Goal: Find specific page/section

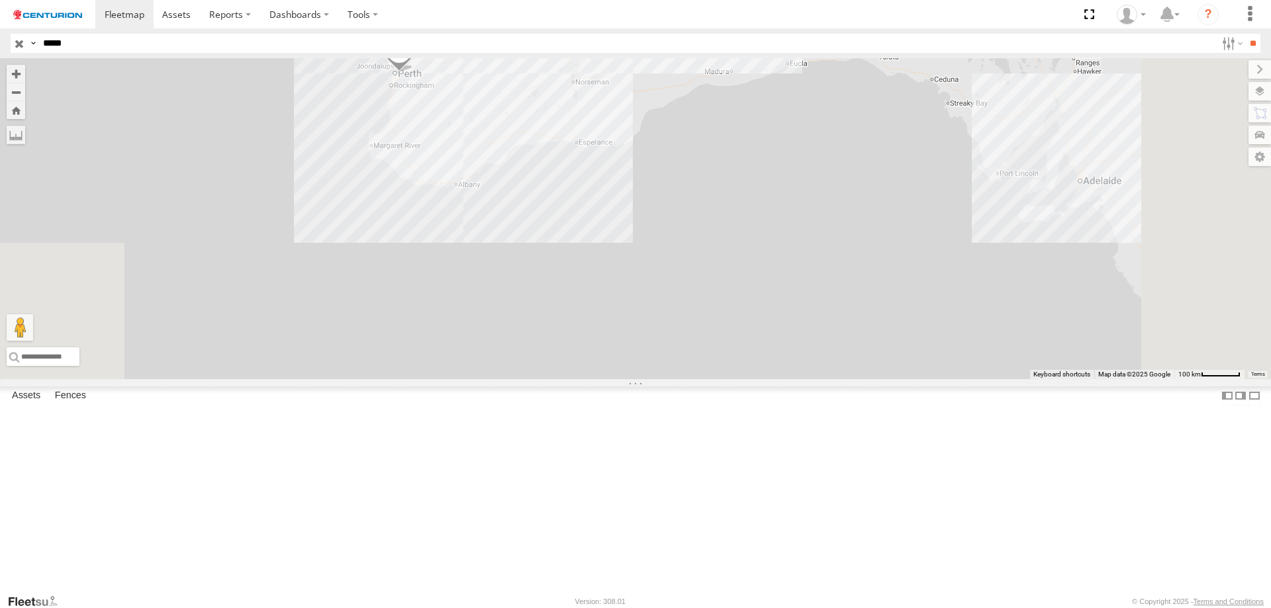
drag, startPoint x: 103, startPoint y: 55, endPoint x: 110, endPoint y: 49, distance: 9.4
click at [105, 52] on header "Search Query Asset ID Asset Label Registration Manufacturer Model VIN Job ID" at bounding box center [635, 43] width 1271 height 30
click at [110, 49] on input "*****" at bounding box center [627, 43] width 1178 height 19
type input "**"
click at [1245, 34] on input "**" at bounding box center [1252, 43] width 15 height 19
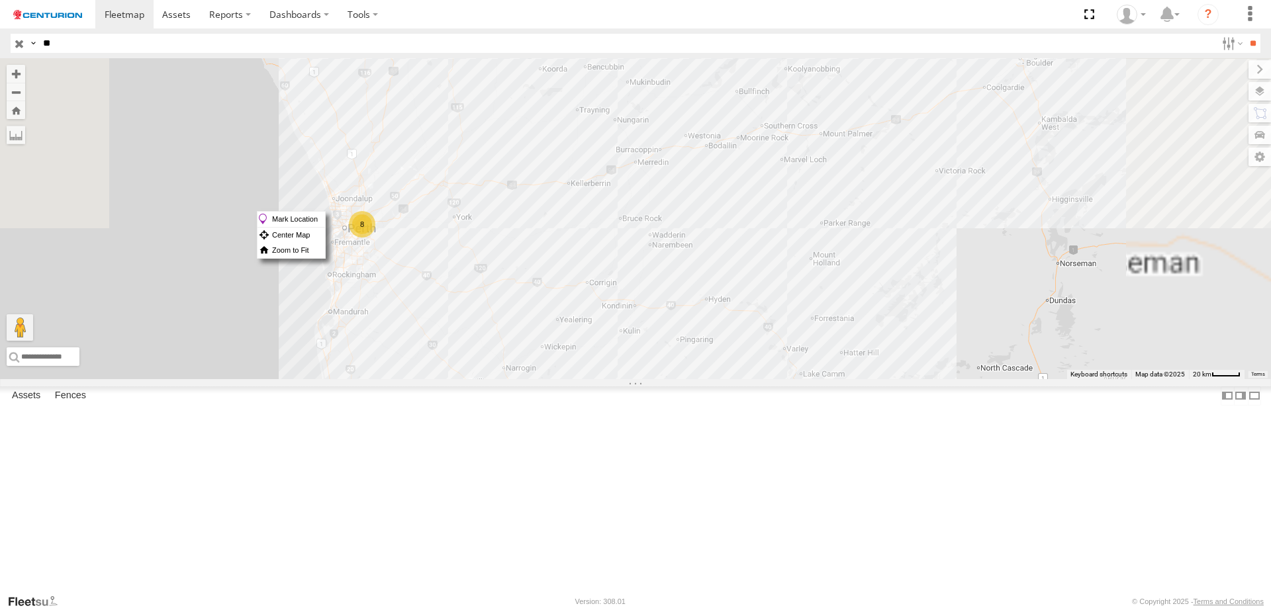
drag, startPoint x: 588, startPoint y: 211, endPoint x: 607, endPoint y: 393, distance: 183.0
click at [527, 379] on div "PM810 PM821 PM852 8" at bounding box center [635, 218] width 1271 height 321
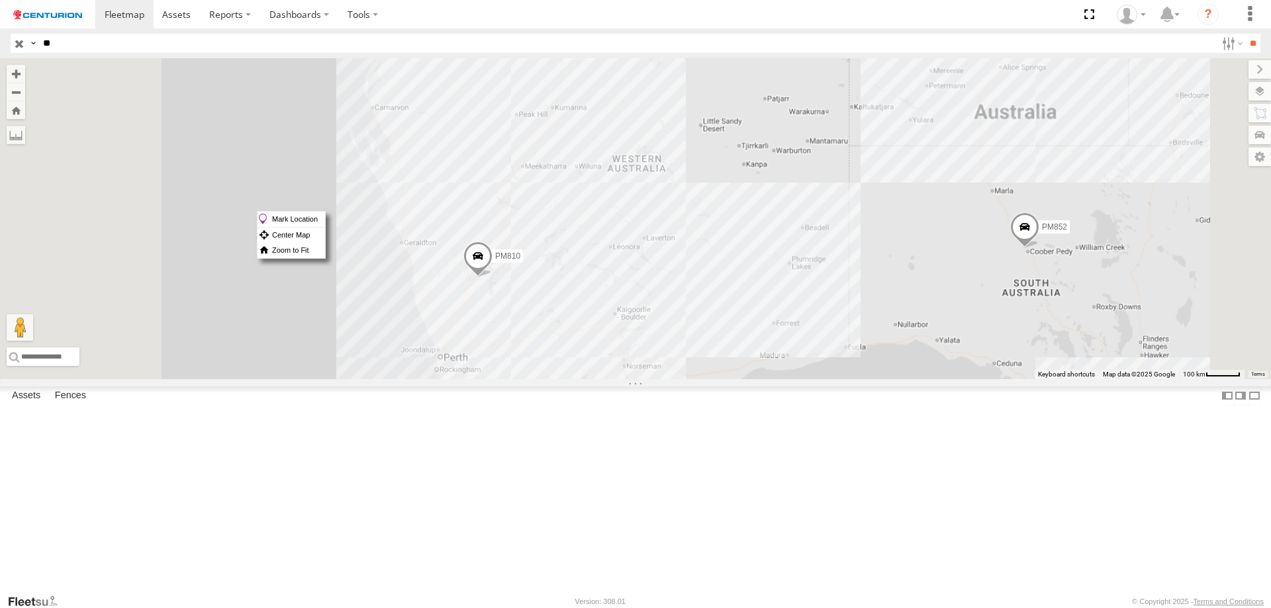
drag, startPoint x: 606, startPoint y: 325, endPoint x: 639, endPoint y: 451, distance: 129.9
click at [639, 379] on div "PM810 PM821 PM852" at bounding box center [635, 218] width 1271 height 321
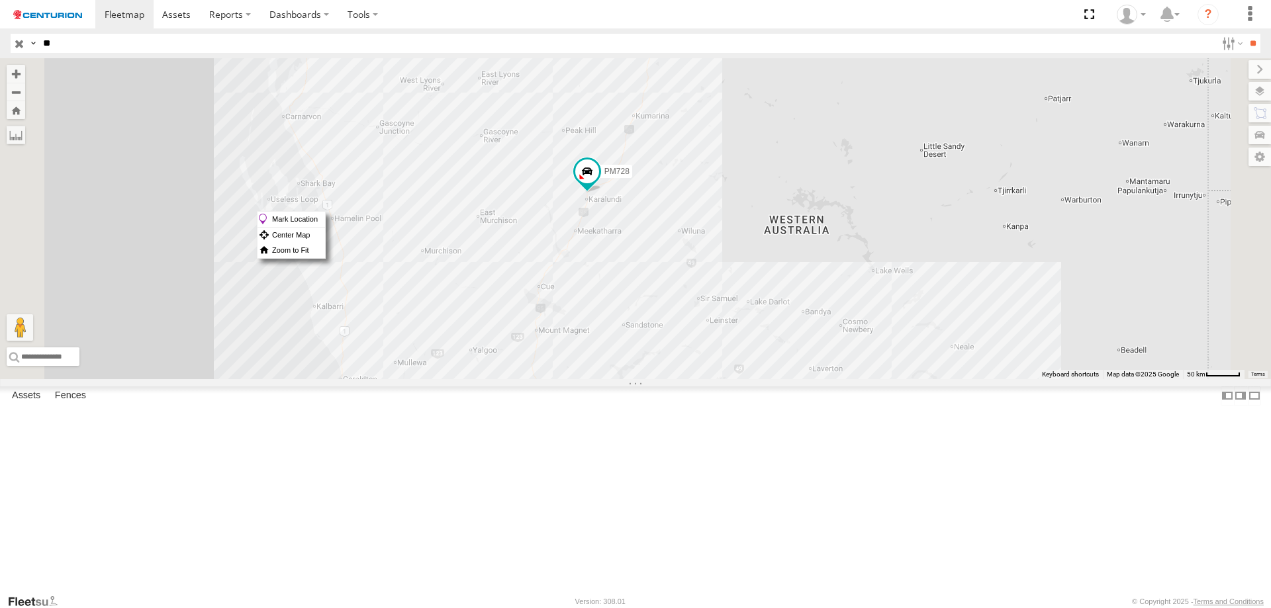
drag, startPoint x: 753, startPoint y: 317, endPoint x: 755, endPoint y: 570, distance: 252.8
click at [755, 379] on div "PM810 PM821 PM852 PM728 PM734 PM815 8" at bounding box center [635, 218] width 1271 height 321
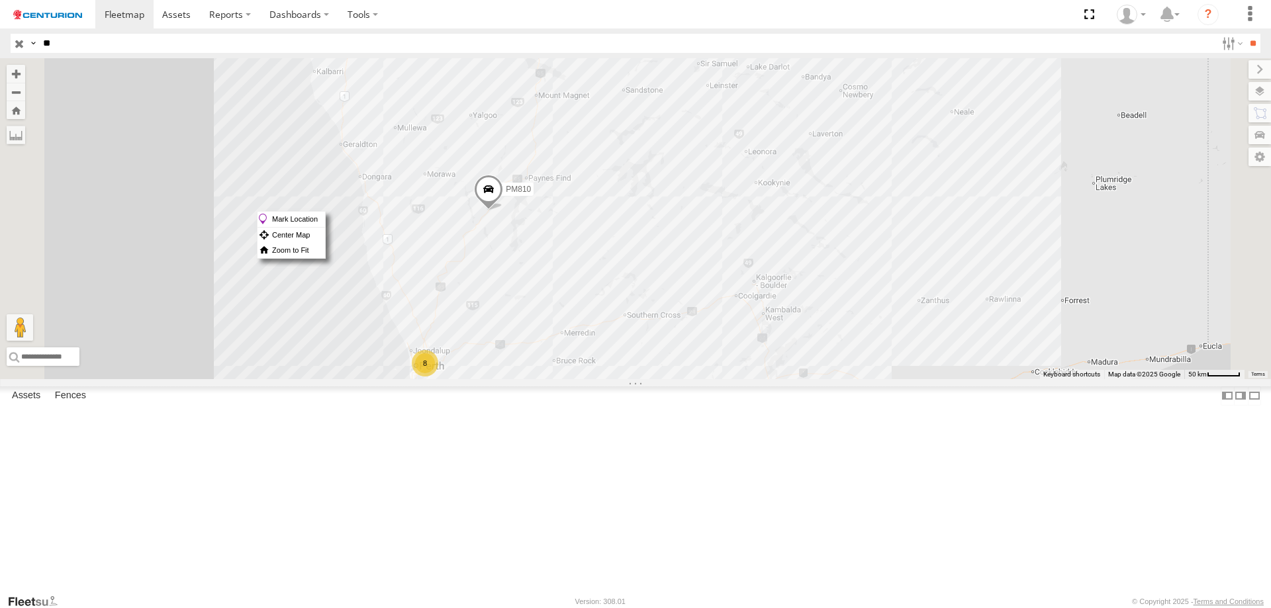
drag, startPoint x: 673, startPoint y: 480, endPoint x: 664, endPoint y: 343, distance: 136.6
click at [672, 195] on div "PM810 PM821 PM852 PM728 PM734 PM815 8" at bounding box center [635, 218] width 1271 height 321
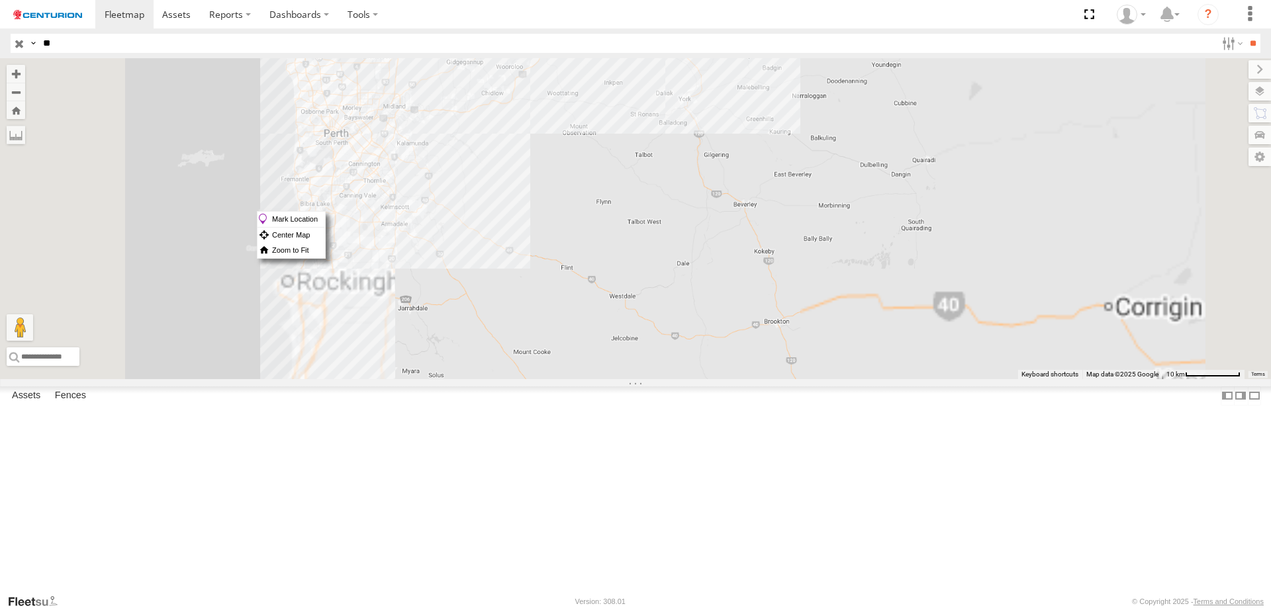
click at [622, 369] on div "PM810 PM821 PM852 PM728 PM734 PM815" at bounding box center [635, 218] width 1271 height 321
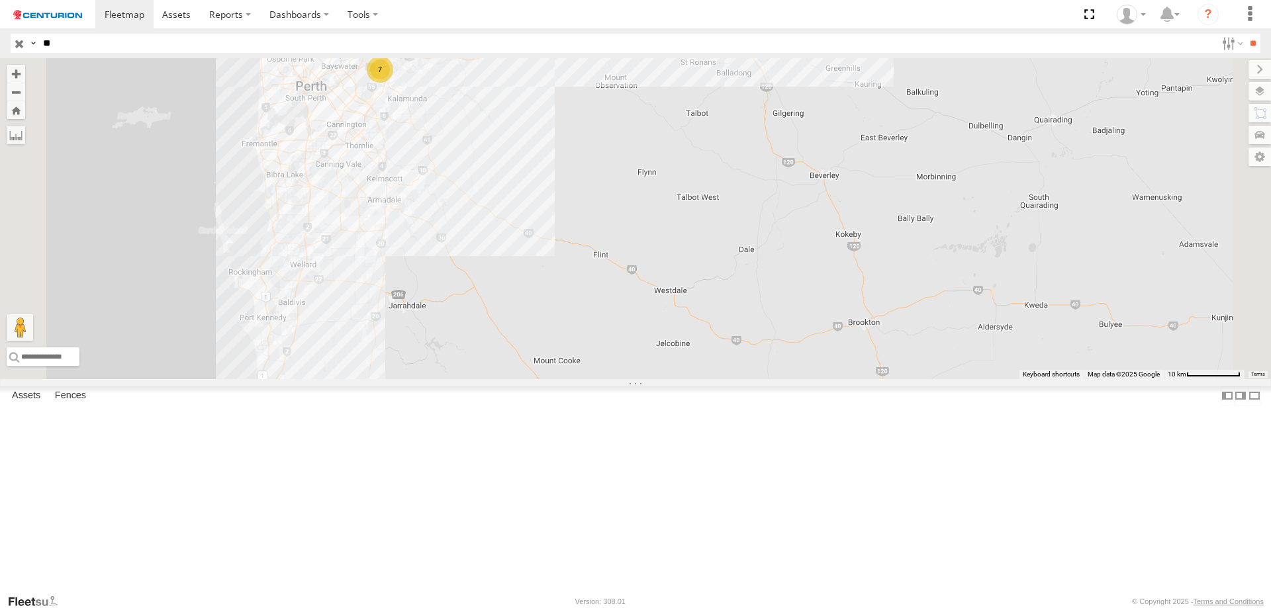
click at [393, 83] on div "7" at bounding box center [380, 69] width 26 height 26
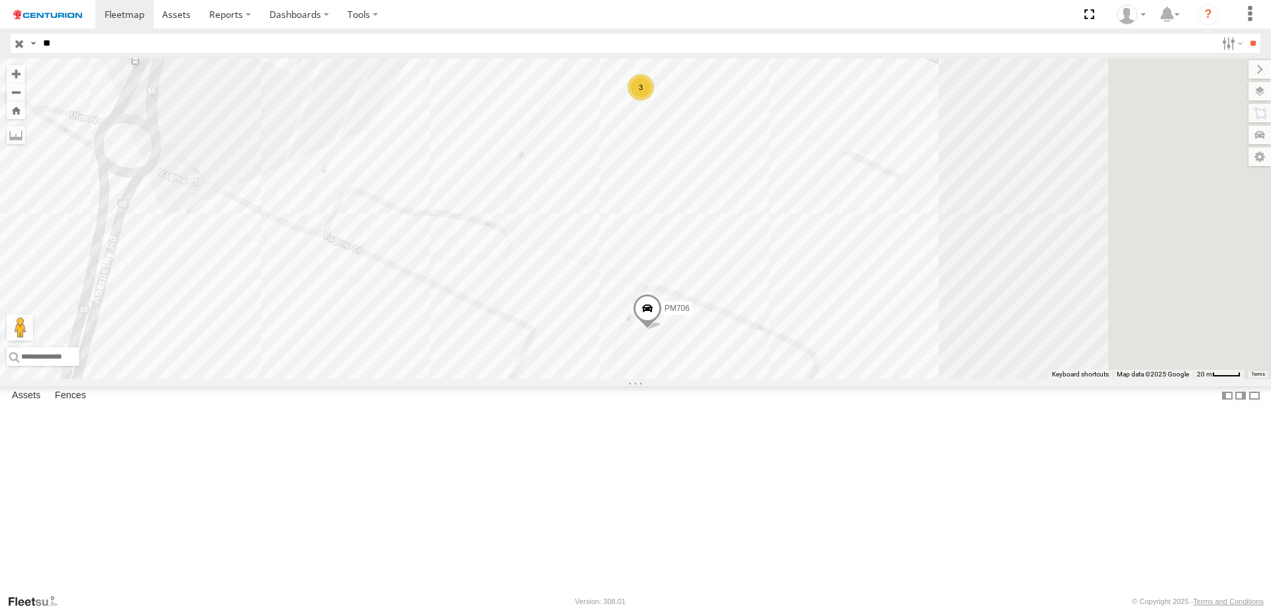
drag, startPoint x: 813, startPoint y: 443, endPoint x: 643, endPoint y: 343, distance: 197.9
click at [643, 343] on div "PM810 PM821 PM852 PM728 PM734 PM815 PM898 (written off) 3 PM732 PM812 PM784 PM7…" at bounding box center [635, 218] width 1271 height 321
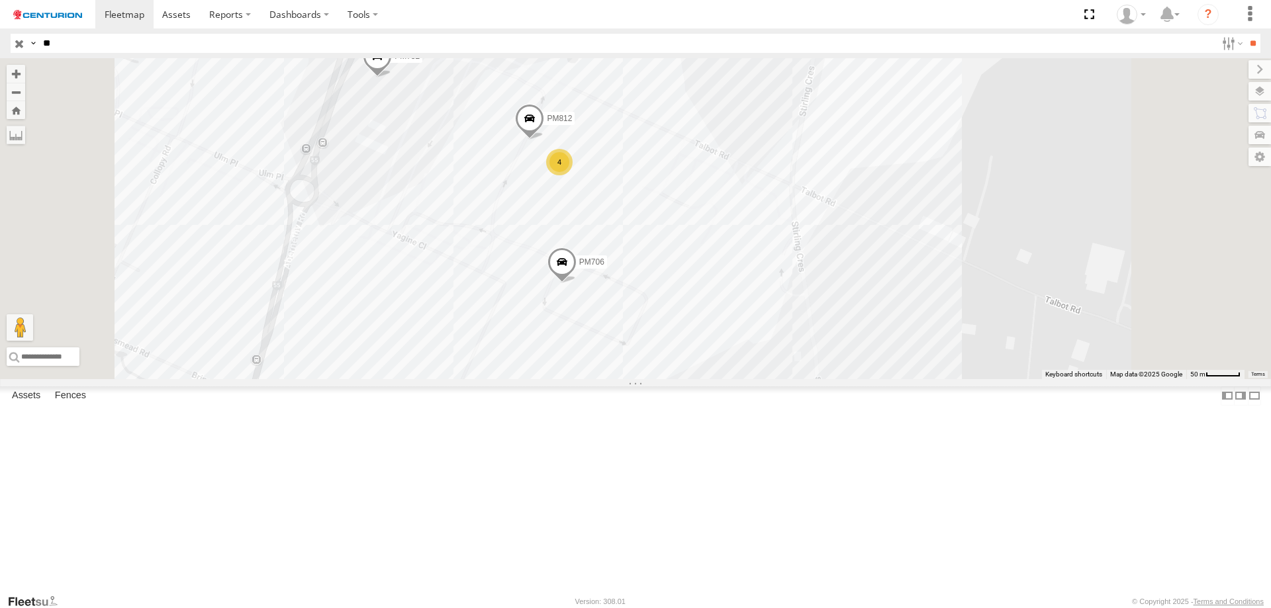
click at [604, 267] on span "PM706" at bounding box center [591, 261] width 25 height 9
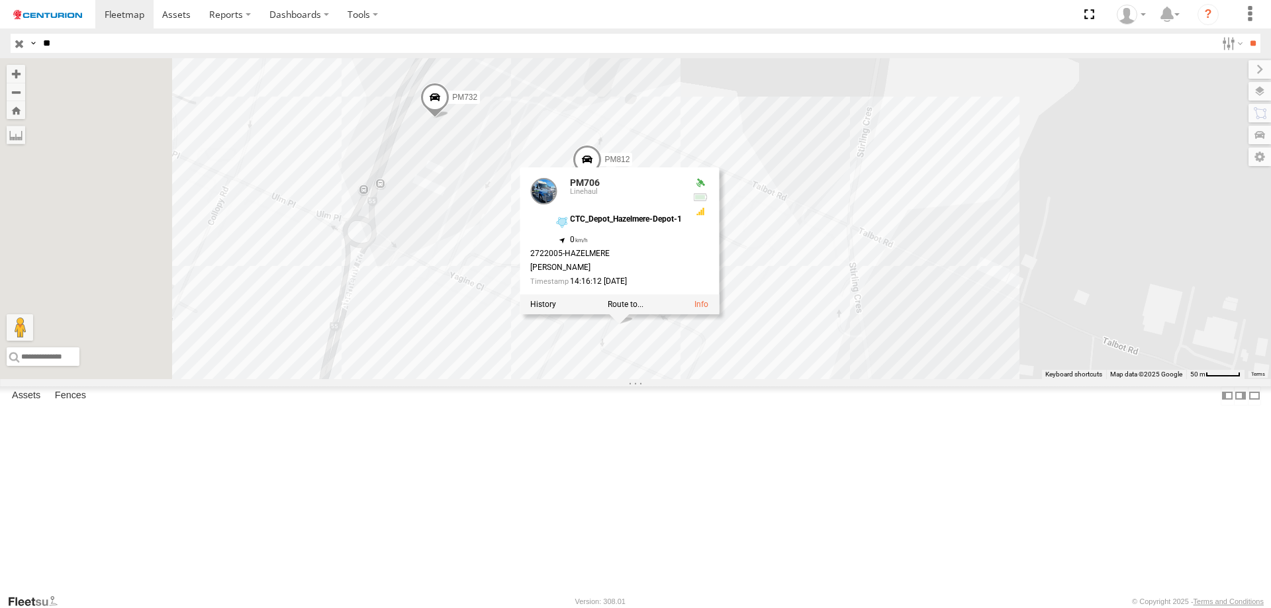
drag, startPoint x: 503, startPoint y: 236, endPoint x: 839, endPoint y: 465, distance: 406.8
click at [839, 379] on div "PM810 PM821 PM852 PM728 PM734 PM815 PM898 (written off) PM732 PM812 PM706 PM706…" at bounding box center [635, 218] width 1271 height 321
